Goal: Information Seeking & Learning: Find specific fact

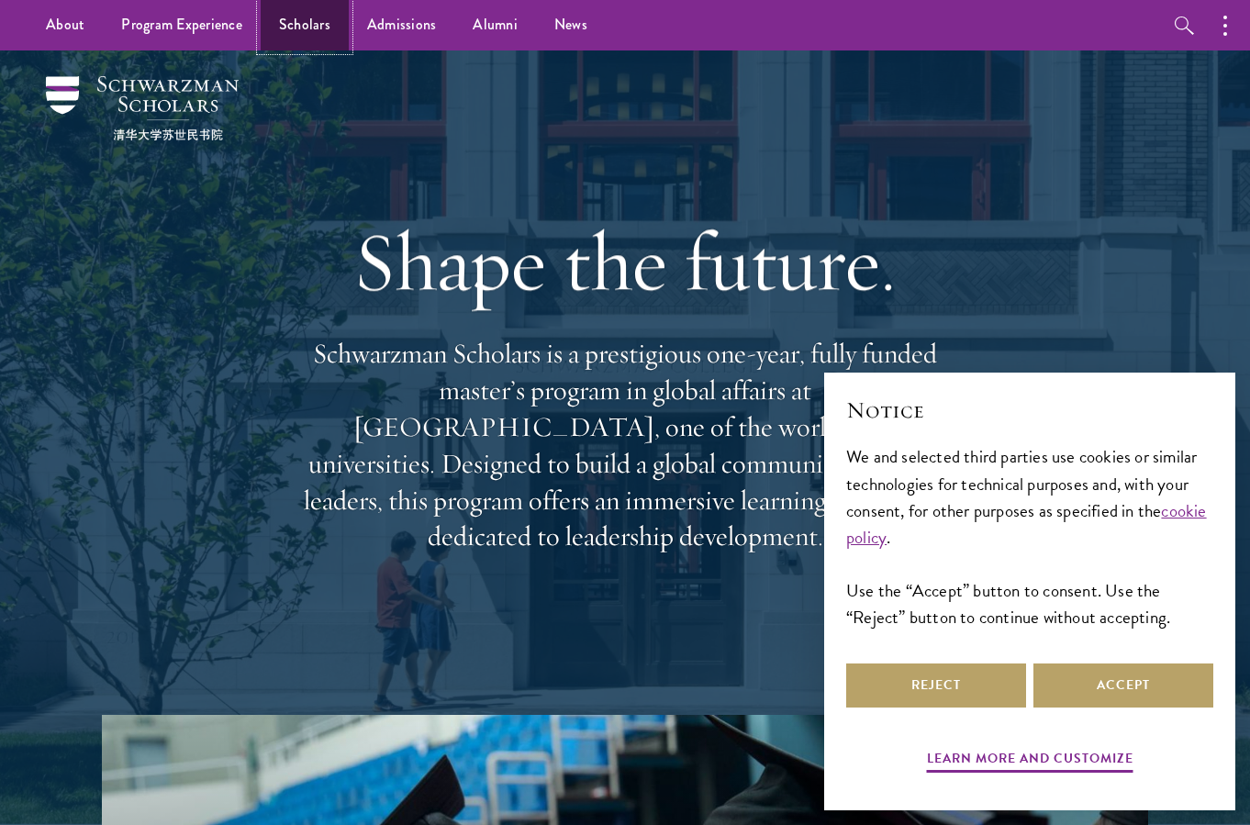
click at [306, 32] on link "Scholars" at bounding box center [305, 25] width 88 height 50
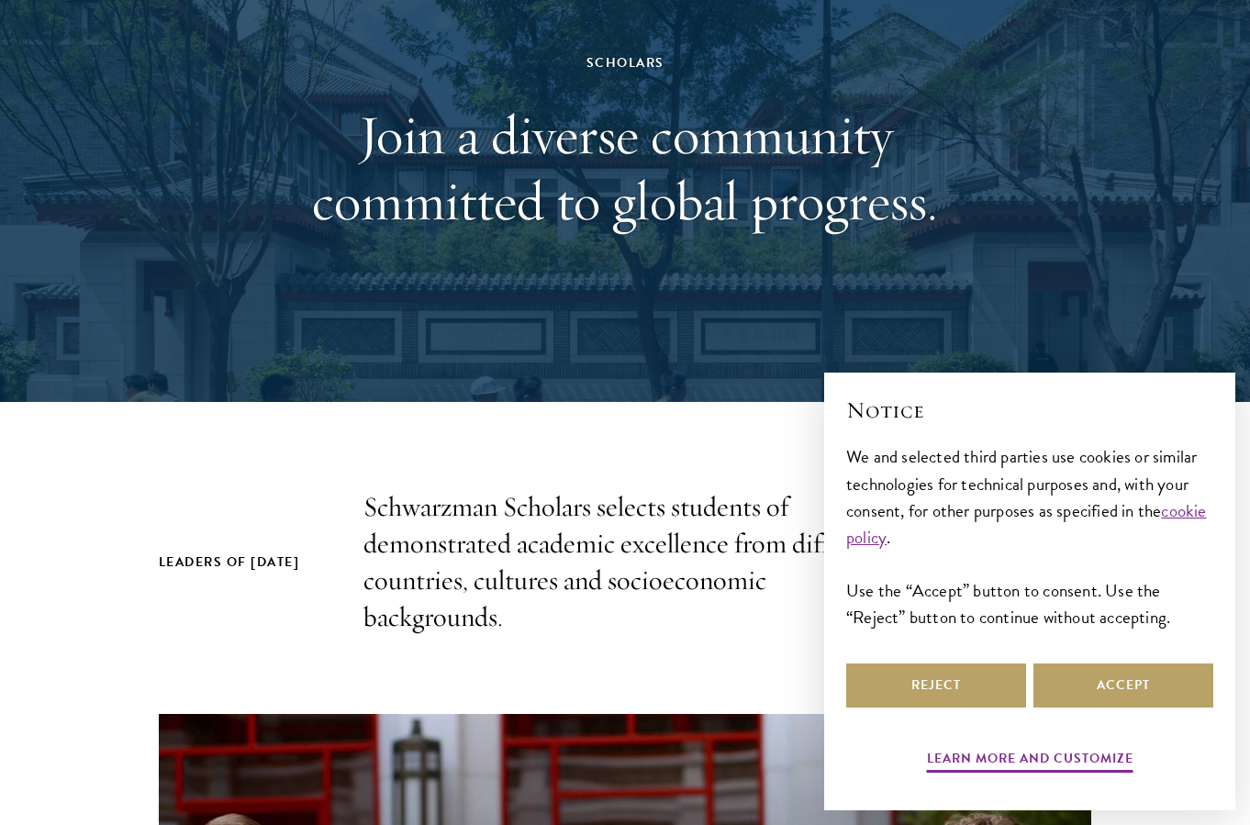
scroll to position [441, 0]
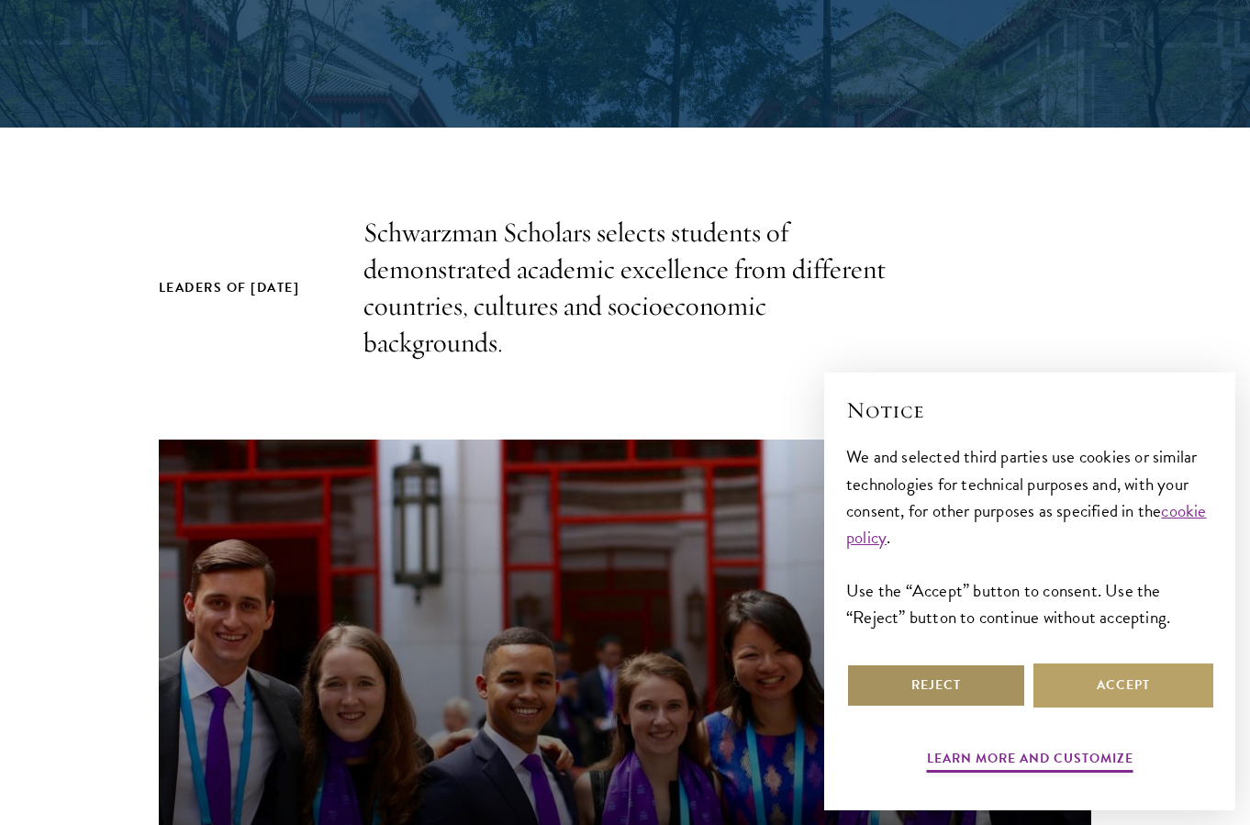
click at [939, 683] on button "Reject" at bounding box center [936, 685] width 180 height 44
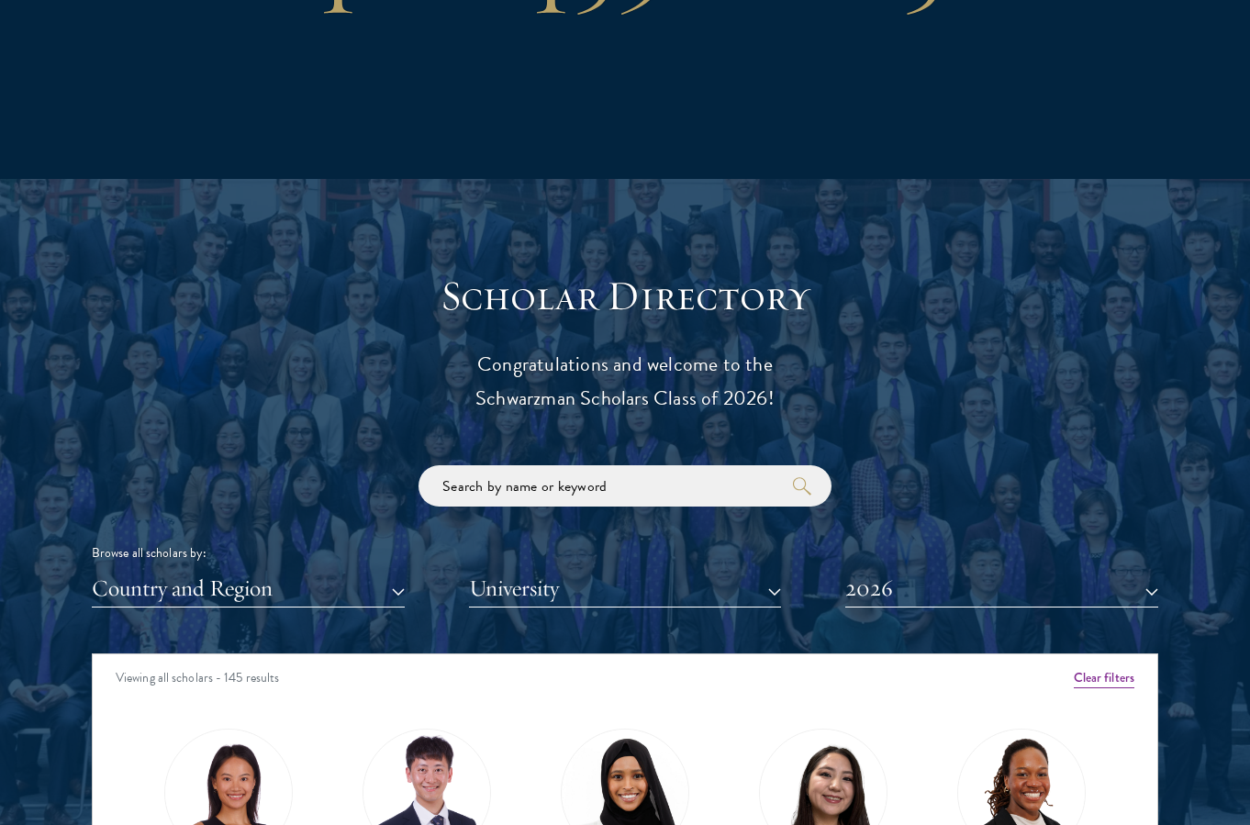
scroll to position [1942, 0]
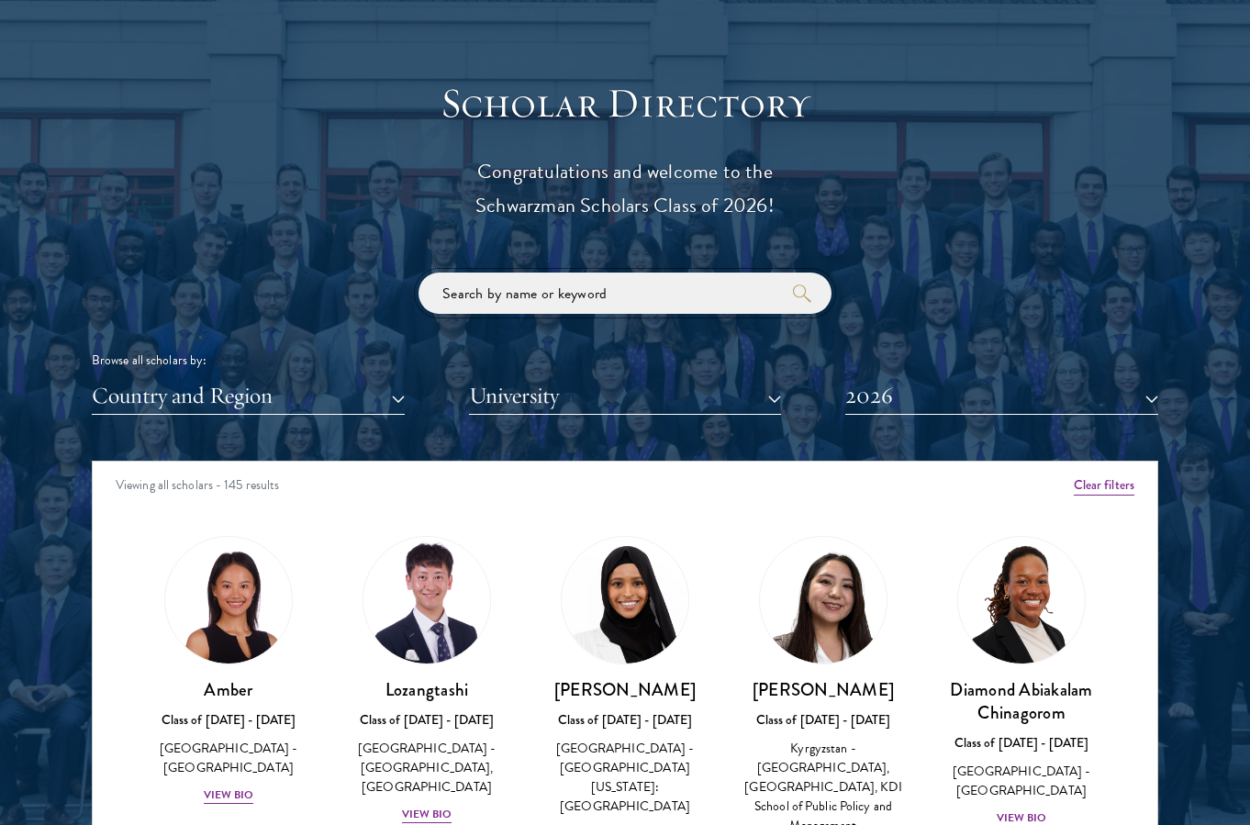
click at [564, 294] on input "search" at bounding box center [624, 292] width 413 height 41
click at [935, 403] on button "2026" at bounding box center [1001, 396] width 313 height 38
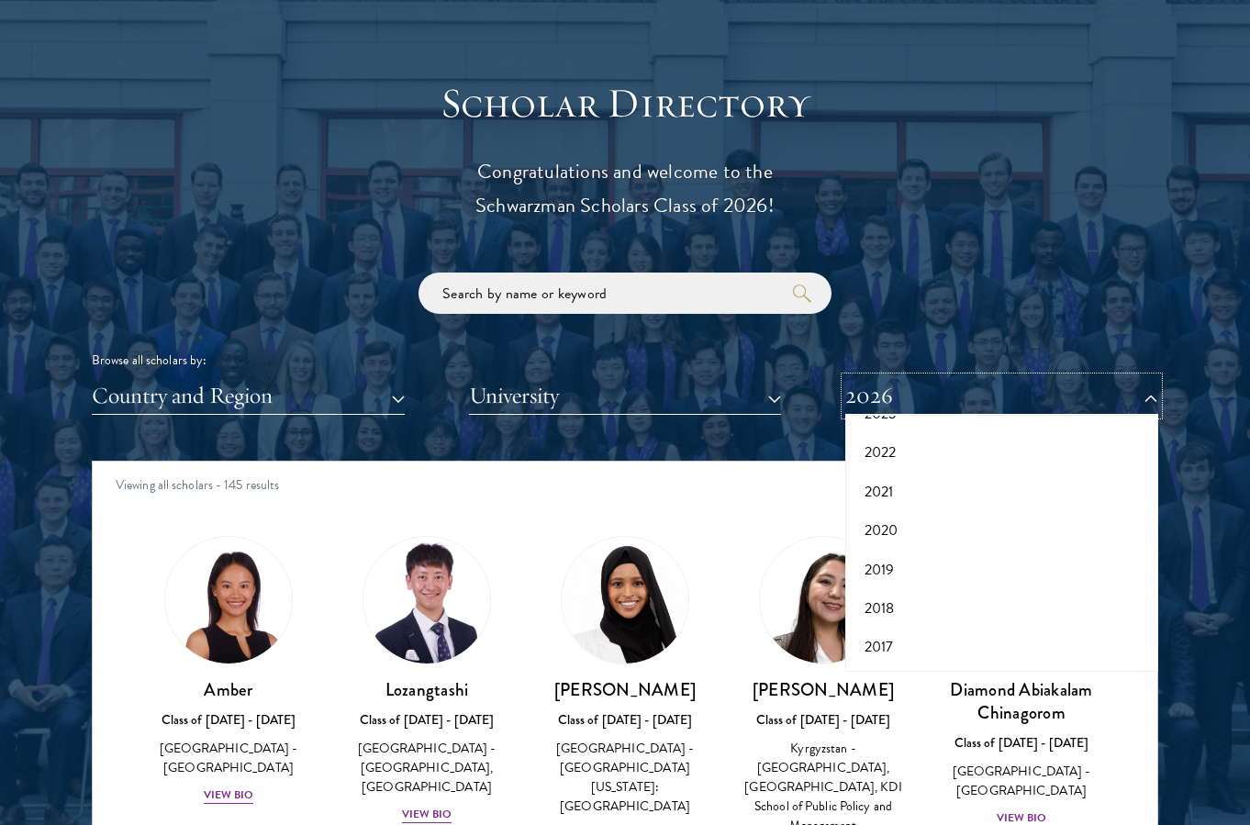
scroll to position [0, 0]
click at [887, 445] on button "All Years" at bounding box center [1001, 439] width 302 height 39
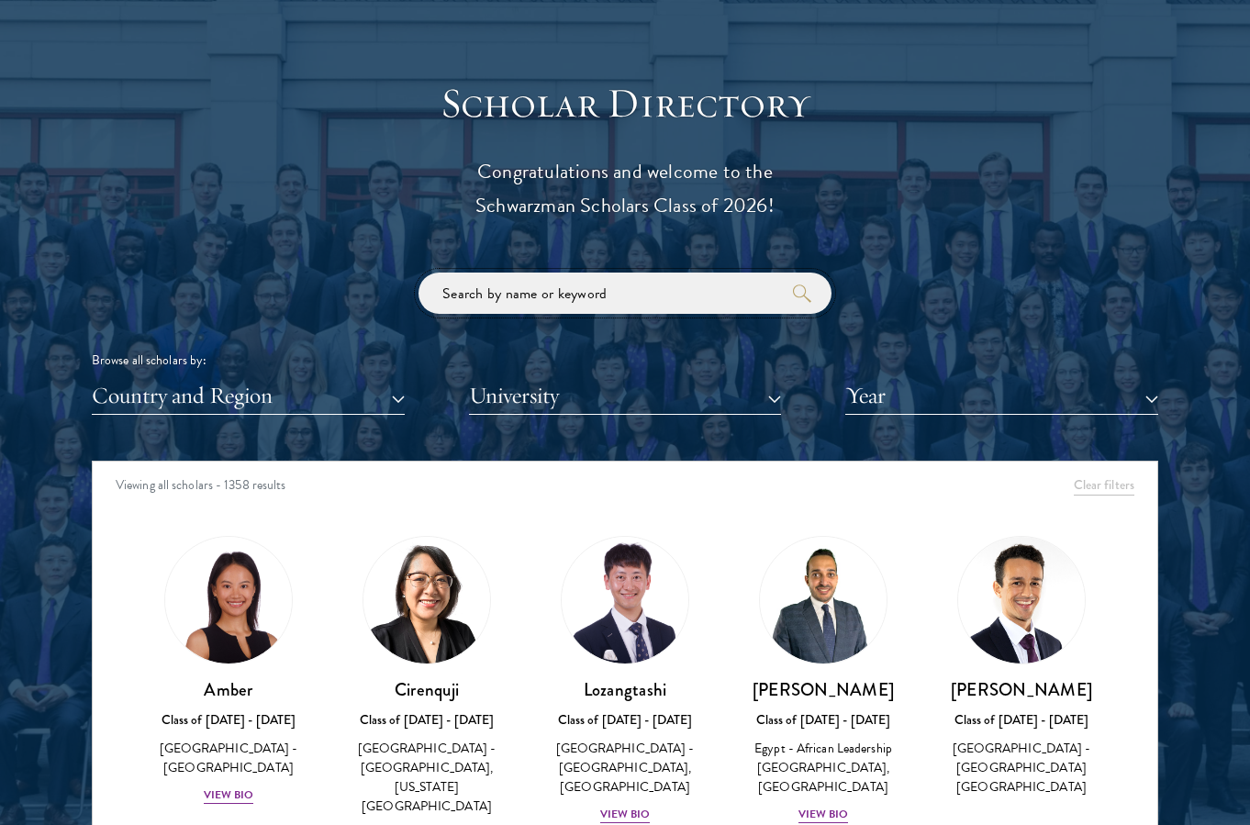
click at [629, 285] on input "search" at bounding box center [624, 292] width 413 height 41
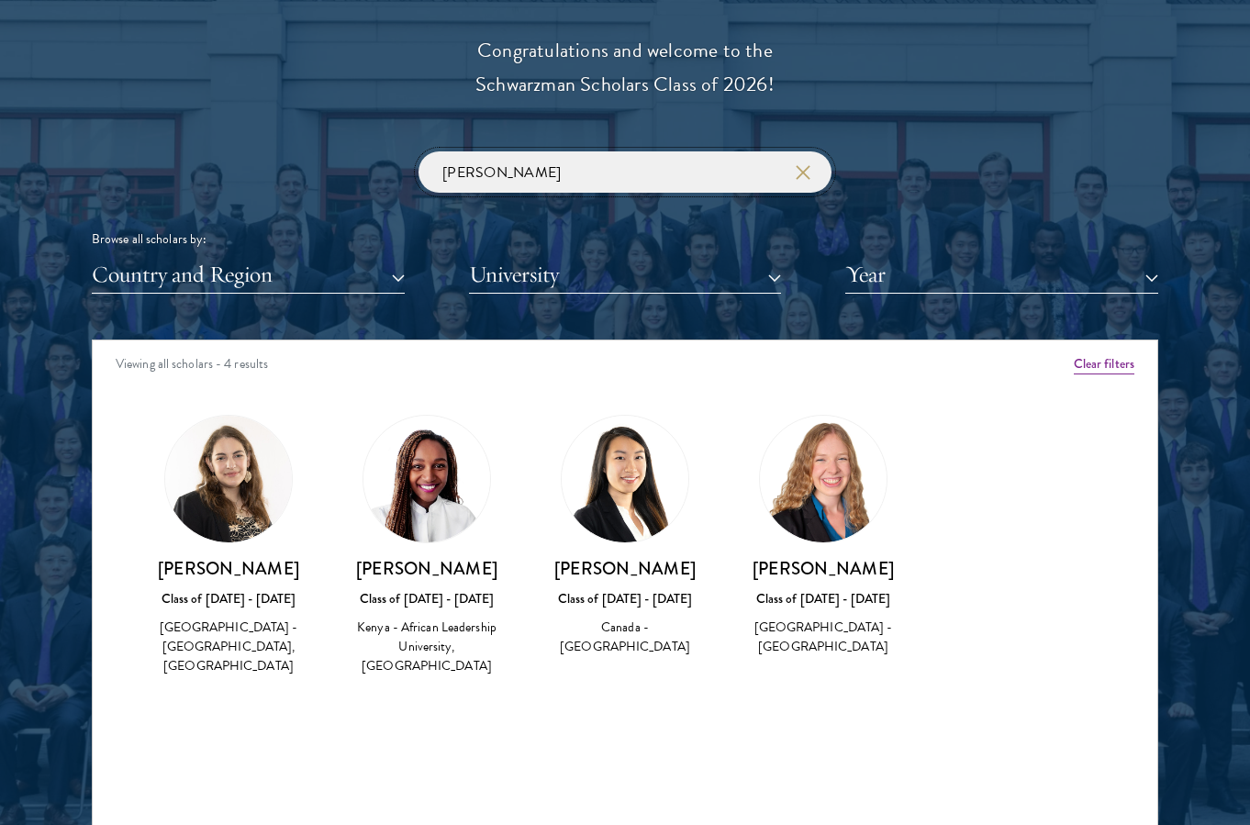
scroll to position [2067, 0]
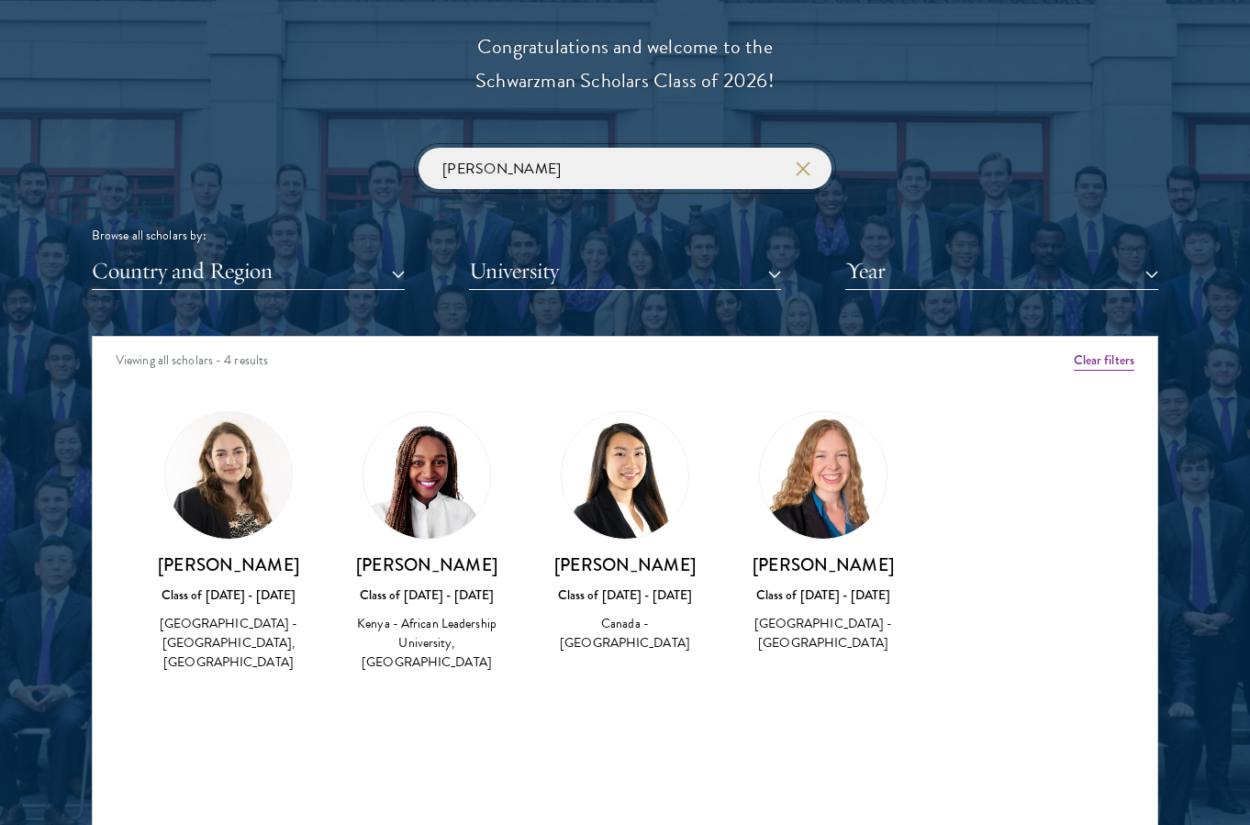
type input "[PERSON_NAME]"
